Goal: Information Seeking & Learning: Learn about a topic

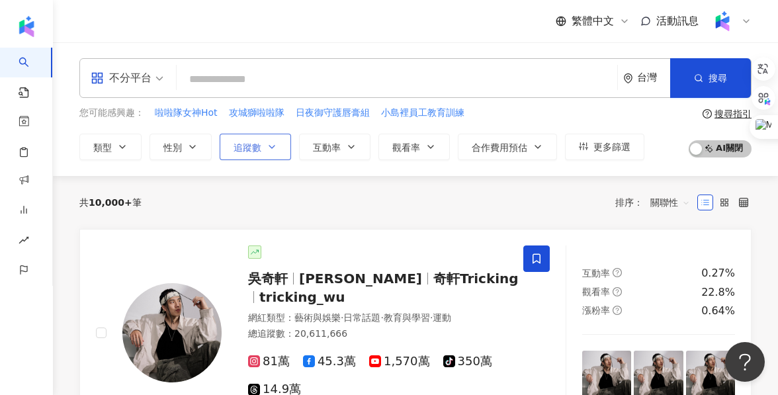
click at [251, 148] on span "追蹤數" at bounding box center [247, 147] width 28 height 11
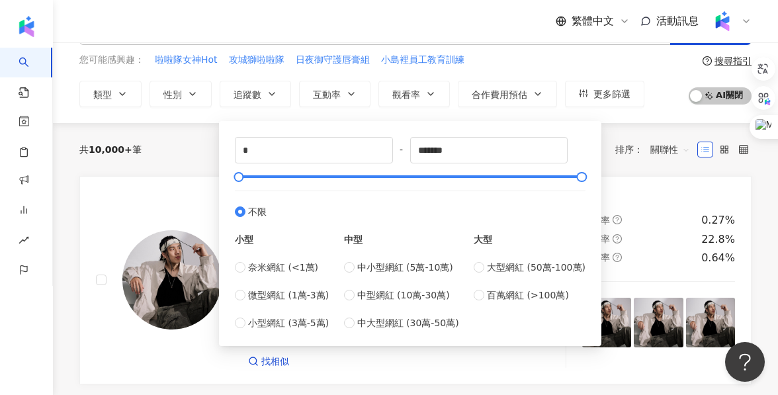
scroll to position [64, 0]
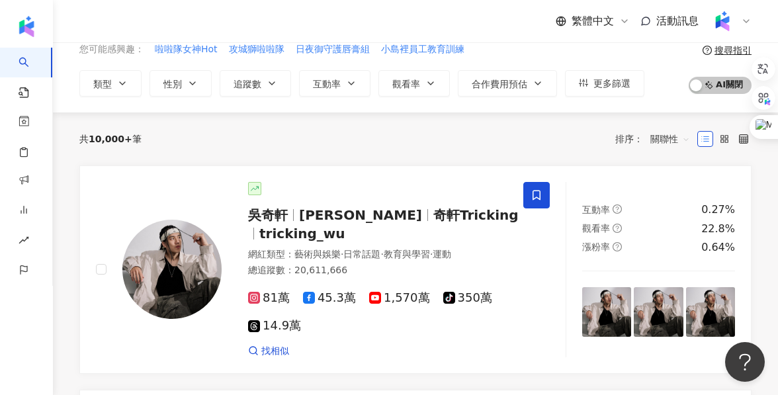
click at [192, 110] on div "不分平台 台灣 搜尋 您可能感興趣： 啦啦隊女神Hot 攻城獅啦啦隊 日夜御守護唇膏組 小島裡員工教育訓練 類型 性別 追蹤數 互動率 觀看率 合作費用預估 …" at bounding box center [415, 46] width 725 height 134
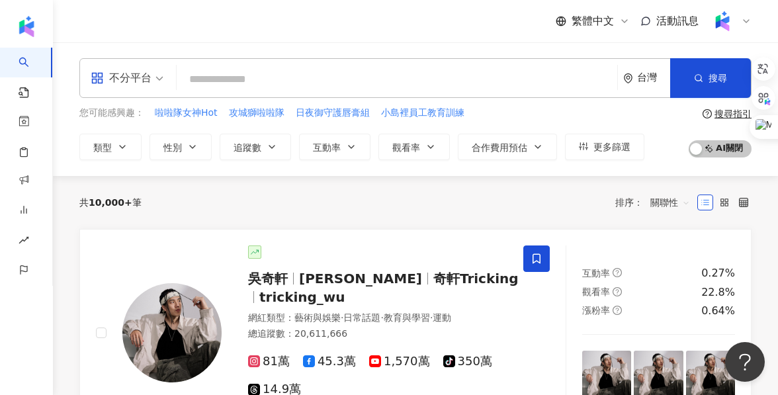
click at [251, 81] on input "search" at bounding box center [397, 79] width 430 height 25
click at [291, 86] on input "search" at bounding box center [397, 79] width 430 height 25
click at [312, 67] on input "search" at bounding box center [397, 79] width 430 height 25
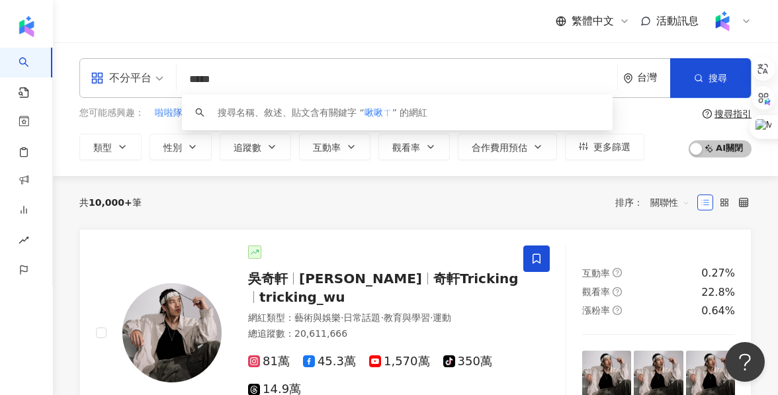
type input "***"
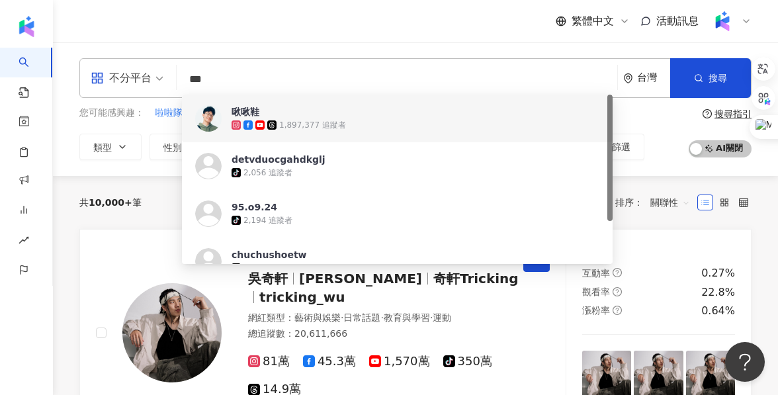
click at [327, 128] on div "1,897,377 追蹤者" at bounding box center [312, 125] width 67 height 11
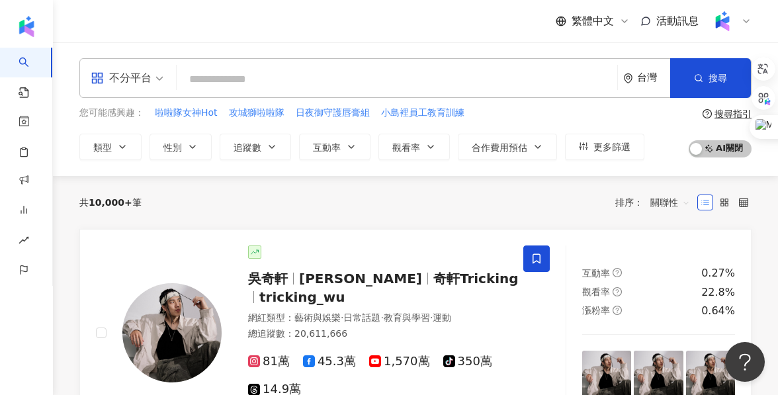
click at [263, 90] on input "search" at bounding box center [397, 79] width 430 height 25
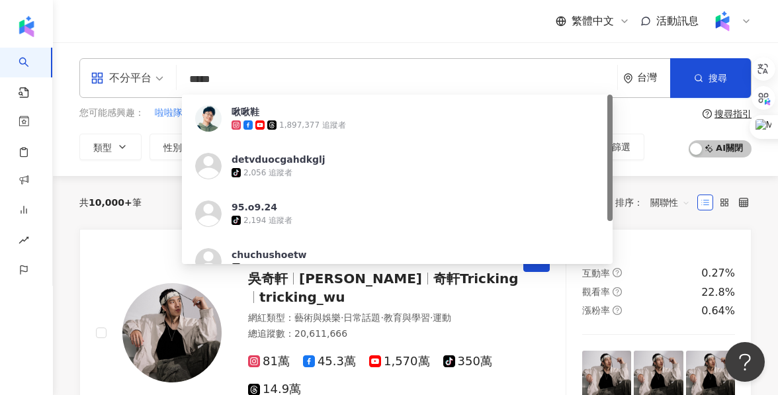
type input "****"
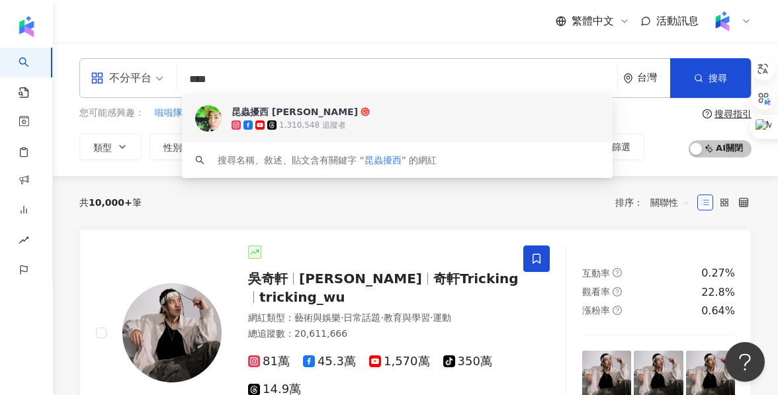
click at [325, 109] on span "昆蟲擾西 吳沁婕" at bounding box center [443, 111] width 423 height 13
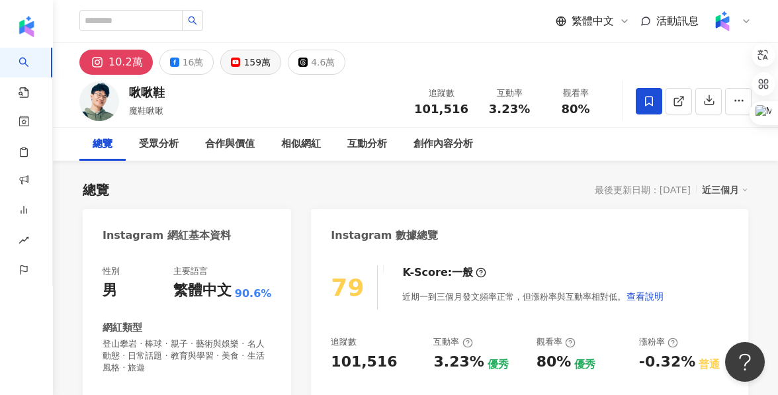
click at [244, 55] on div "159萬" at bounding box center [256, 62] width 27 height 19
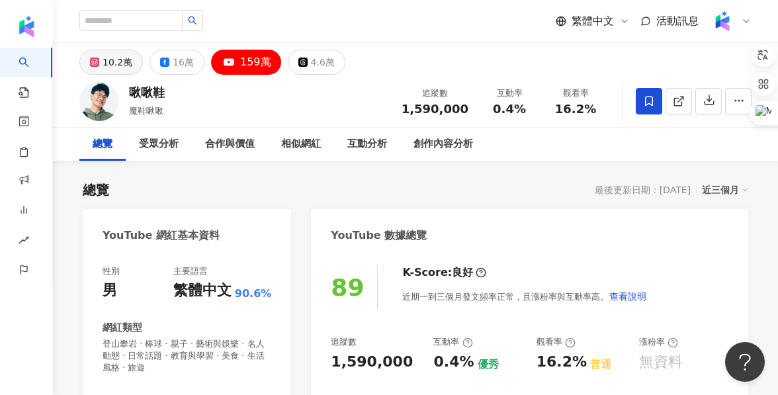
click at [116, 69] on div "10.2萬" at bounding box center [118, 62] width 30 height 19
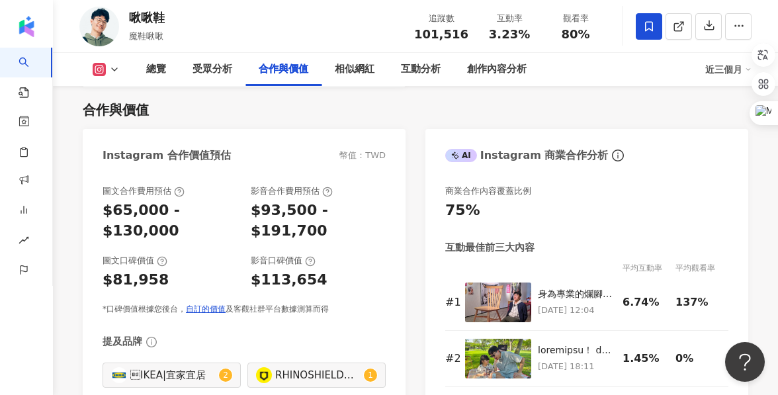
scroll to position [1797, 0]
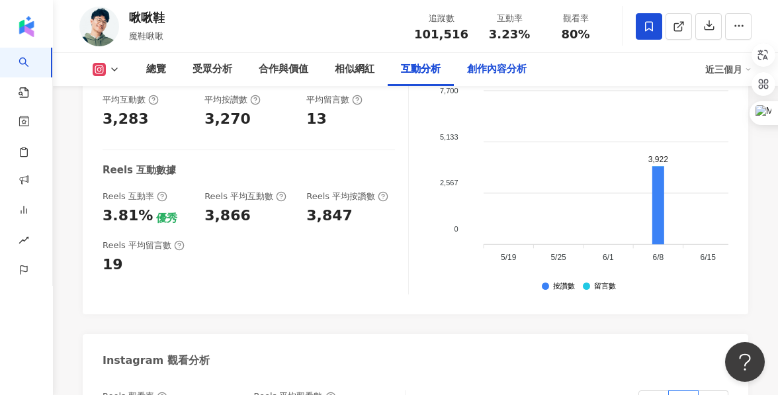
click at [508, 68] on div "創作內容分析" at bounding box center [497, 70] width 60 height 16
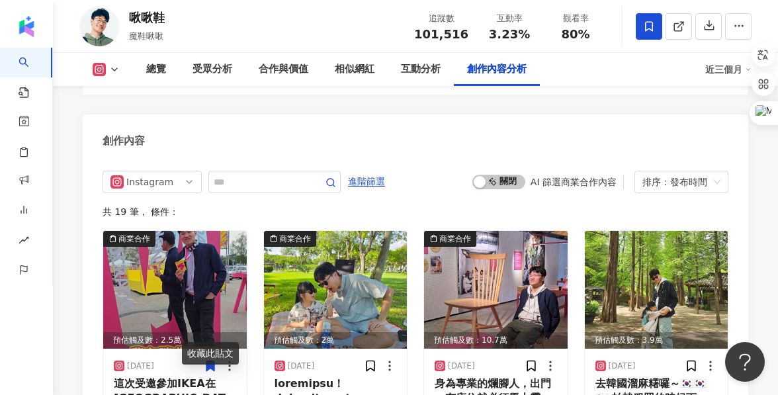
scroll to position [4067, 0]
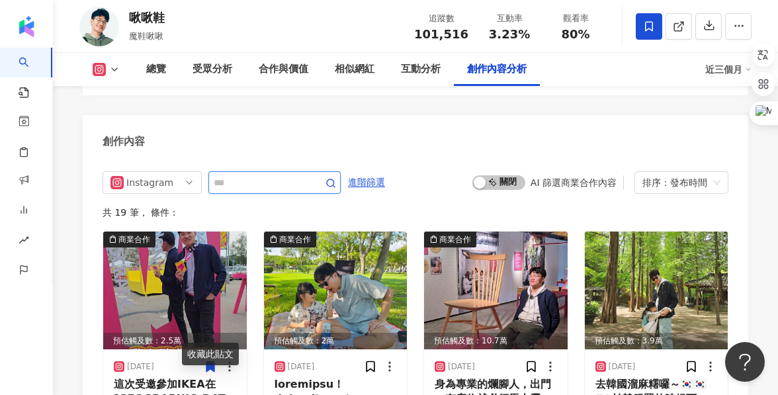
click at [230, 175] on input "text" at bounding box center [260, 183] width 93 height 16
click at [226, 175] on input "text" at bounding box center [260, 183] width 93 height 16
drag, startPoint x: 226, startPoint y: 142, endPoint x: 282, endPoint y: 141, distance: 56.9
click at [284, 175] on input "text" at bounding box center [260, 183] width 93 height 16
click at [282, 175] on input "text" at bounding box center [260, 183] width 93 height 16
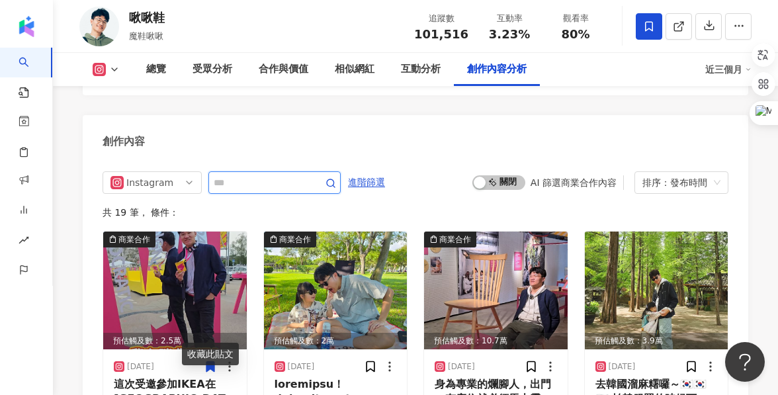
click at [282, 175] on input "text" at bounding box center [260, 183] width 93 height 16
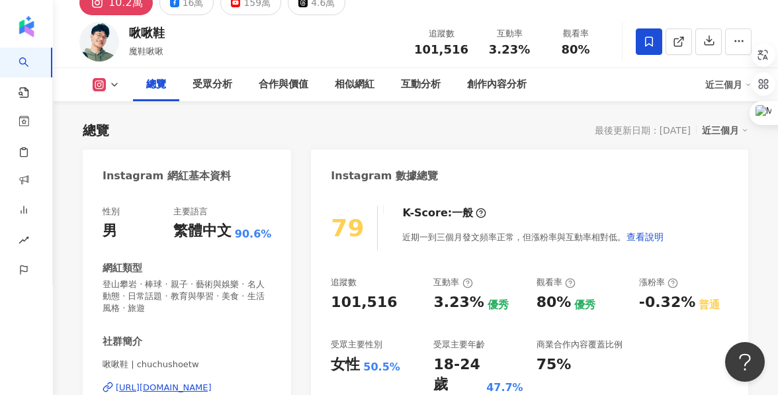
scroll to position [0, 0]
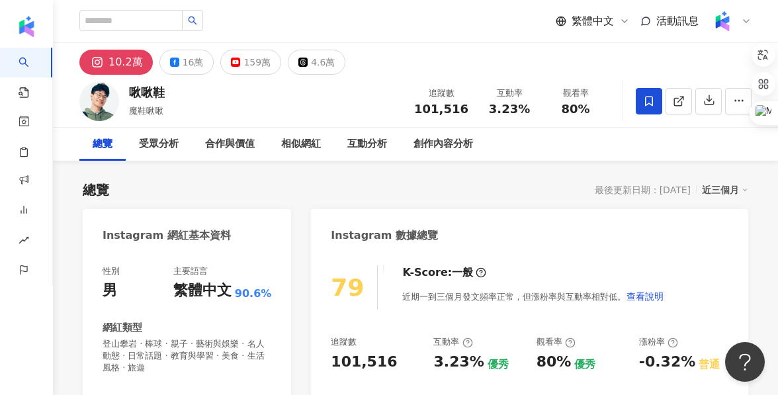
drag, startPoint x: 777, startPoint y: 263, endPoint x: 775, endPoint y: 14, distance: 248.7
click at [775, 14] on html "AI 找網紅 找貼文 資源庫 效益預測報告 ALPHA 商案媒合 洞察報告 趨勢分析 BETA 競品分析 繁體中文 活動訊息 10.2萬 16萬 159萬 4…" at bounding box center [389, 197] width 778 height 395
click at [193, 64] on div "16萬" at bounding box center [193, 62] width 21 height 19
click at [259, 67] on div "159萬" at bounding box center [256, 62] width 27 height 19
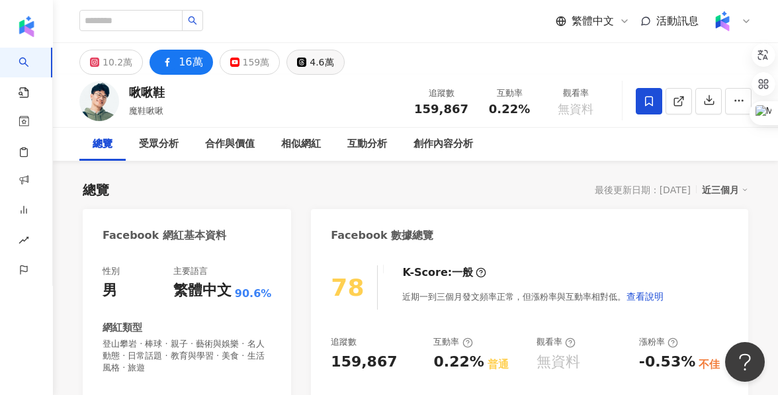
click at [299, 62] on button "4.6萬" at bounding box center [315, 62] width 58 height 25
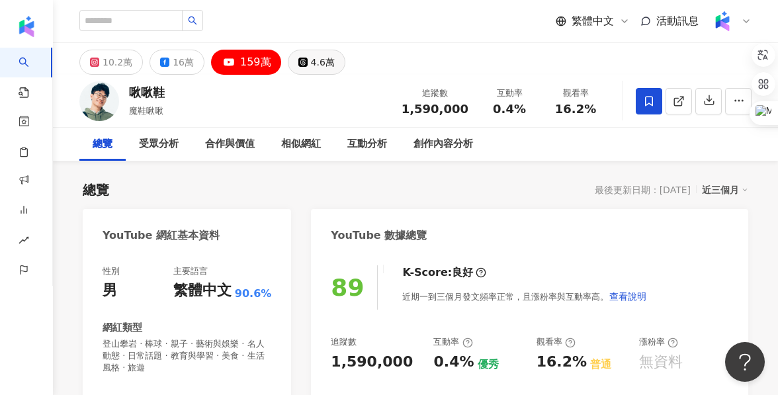
click at [302, 60] on button "4.6萬" at bounding box center [317, 62] width 58 height 25
click at [311, 60] on div "4.6萬" at bounding box center [323, 62] width 24 height 19
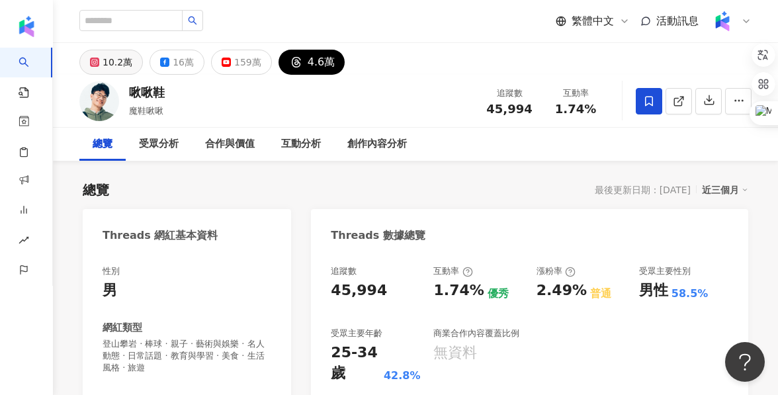
click at [101, 65] on button "10.2萬" at bounding box center [111, 62] width 64 height 25
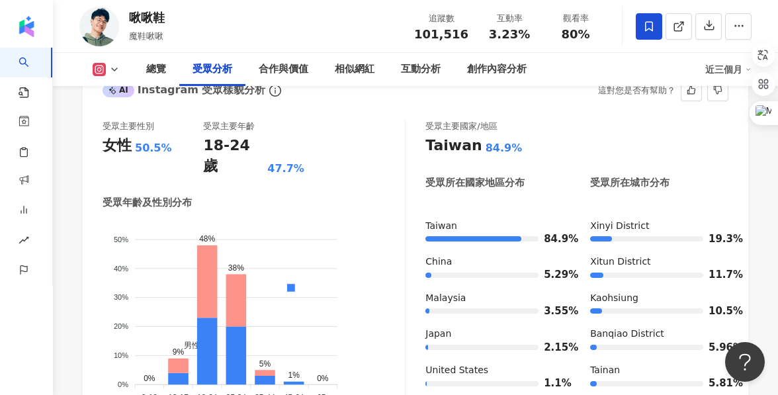
scroll to position [1221, 0]
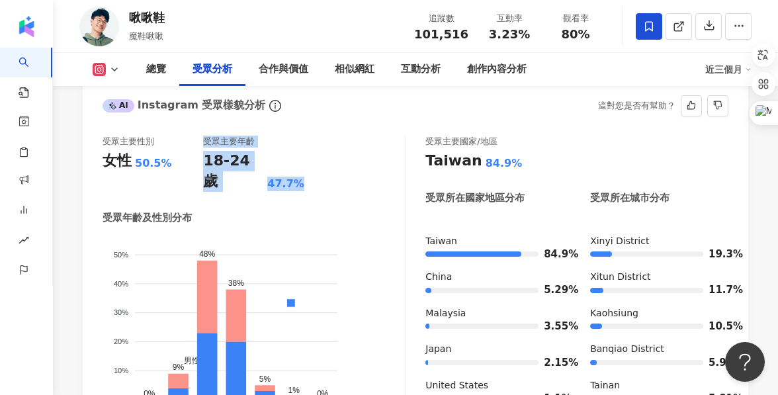
drag, startPoint x: 204, startPoint y: 121, endPoint x: 311, endPoint y: 137, distance: 108.3
click at [313, 138] on div "受眾主要性別 女性 50.5% 受眾主要年齡 18-24 歲 47.7%" at bounding box center [254, 164] width 302 height 56
click at [311, 137] on div "受眾主要性別 女性 50.5% 受眾主要年齡 18-24 歲 47.7%" at bounding box center [254, 164] width 302 height 56
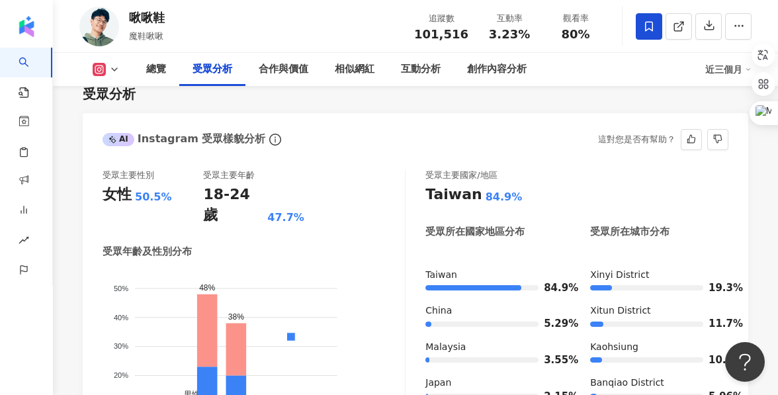
scroll to position [1204, 0]
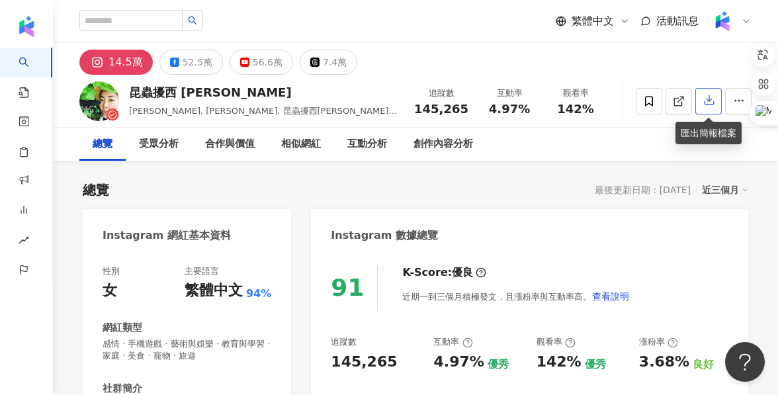
click at [706, 111] on button "button" at bounding box center [708, 101] width 26 height 26
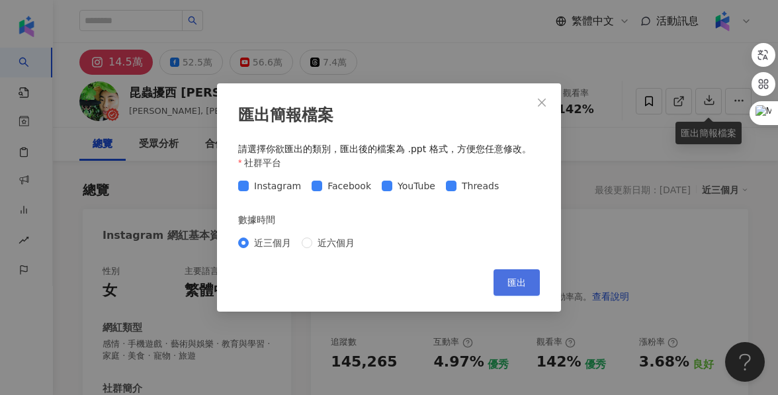
click at [507, 286] on button "匯出" at bounding box center [516, 282] width 46 height 26
click at [535, 105] on span "Close" at bounding box center [542, 102] width 26 height 11
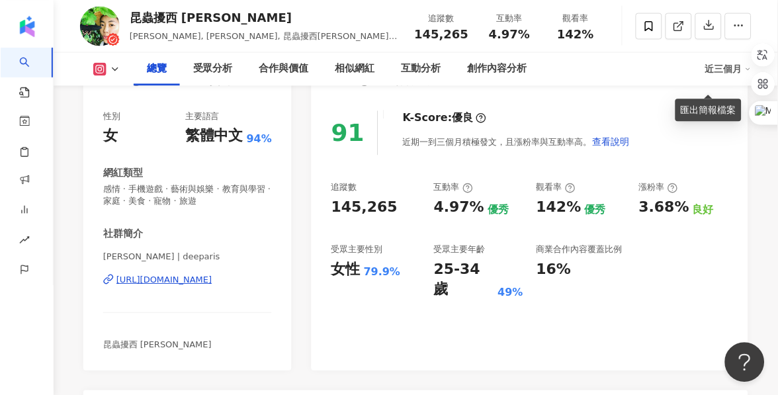
scroll to position [206, 0]
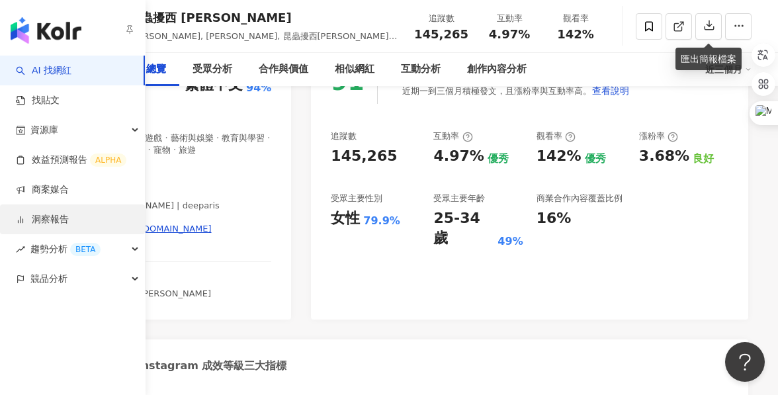
click at [67, 226] on link "洞察報告" at bounding box center [42, 219] width 53 height 13
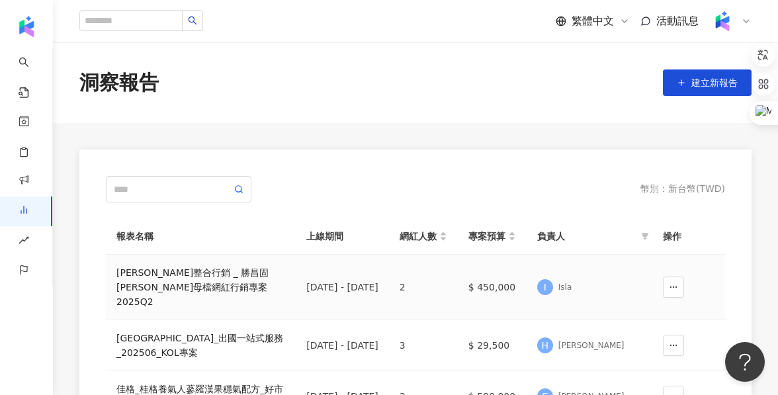
click at [183, 278] on div "奧汀整合行銷 _ 勝昌固關四珍母檔網紅行銷專案 2025Q2" at bounding box center [200, 287] width 169 height 44
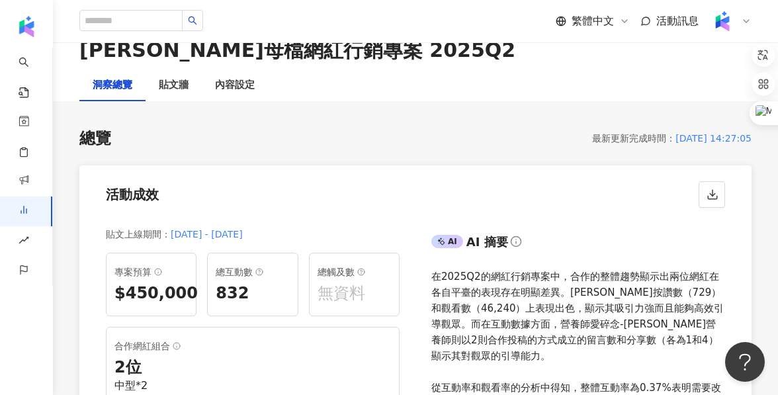
scroll to position [81, 0]
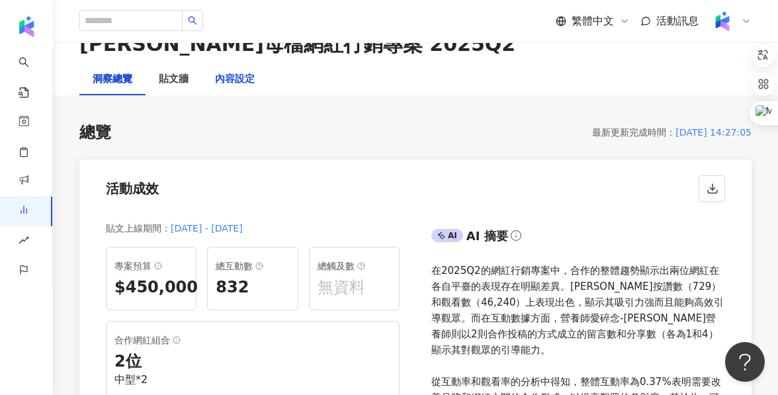
click at [233, 78] on div "內容設定" at bounding box center [235, 79] width 40 height 16
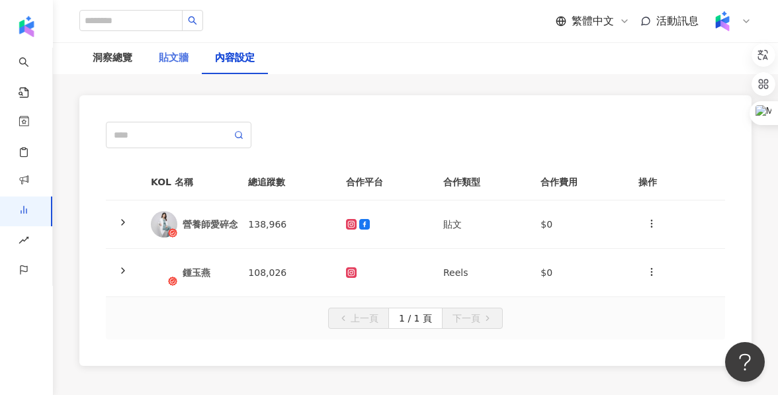
scroll to position [108, 0]
click at [173, 67] on div "貼文牆" at bounding box center [174, 58] width 56 height 32
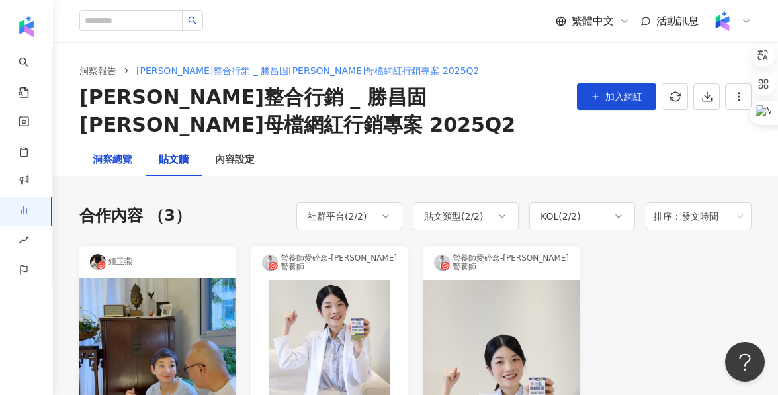
click at [106, 155] on div "洞察總覽" at bounding box center [113, 160] width 40 height 16
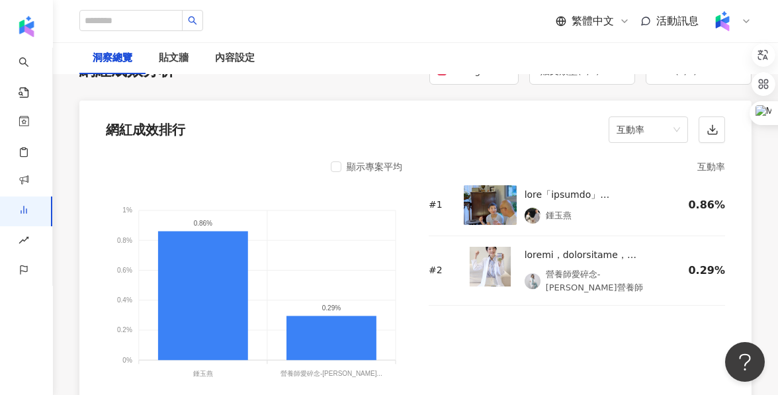
scroll to position [1069, 0]
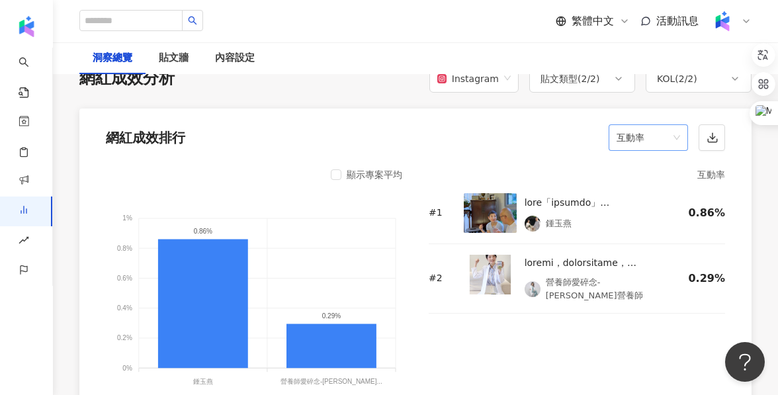
click at [668, 144] on span "互動率" at bounding box center [648, 137] width 64 height 25
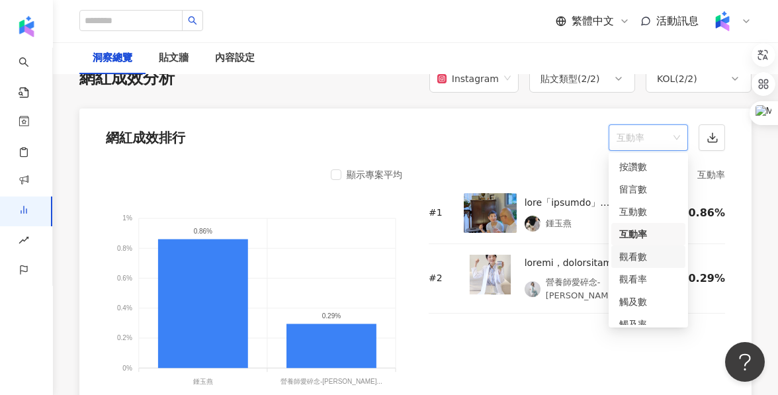
click at [650, 256] on div "觀看數" at bounding box center [648, 256] width 58 height 15
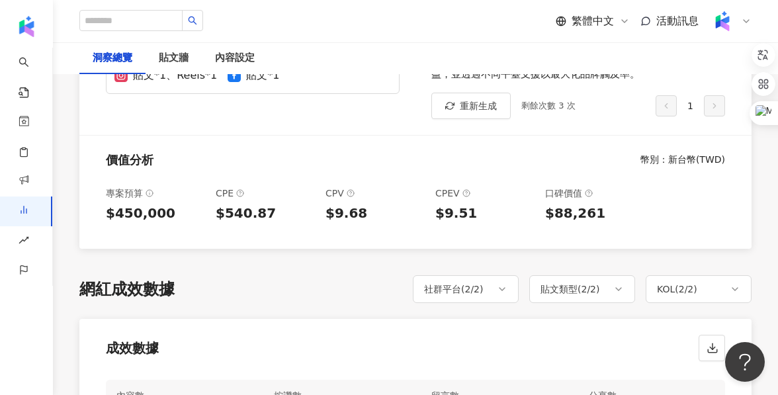
scroll to position [406, 0]
